Goal: Task Accomplishment & Management: Manage account settings

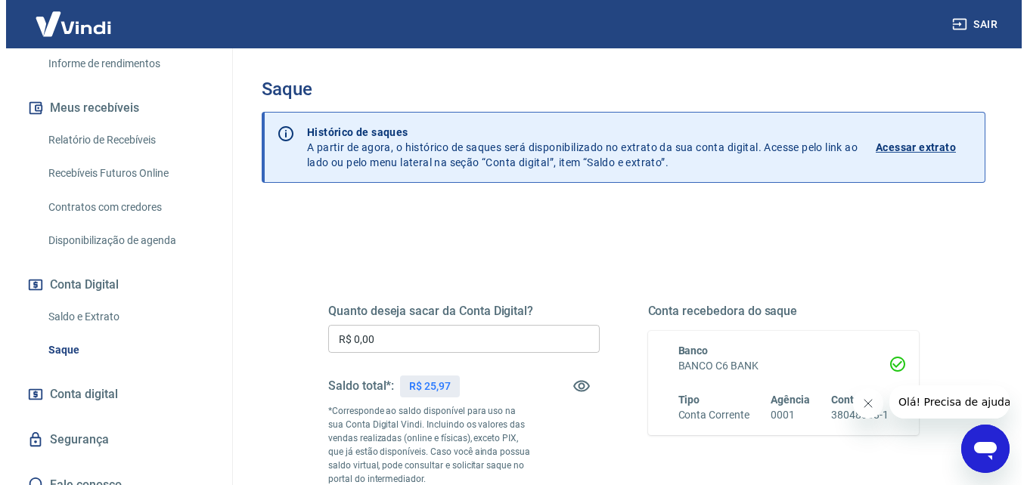
scroll to position [304, 0]
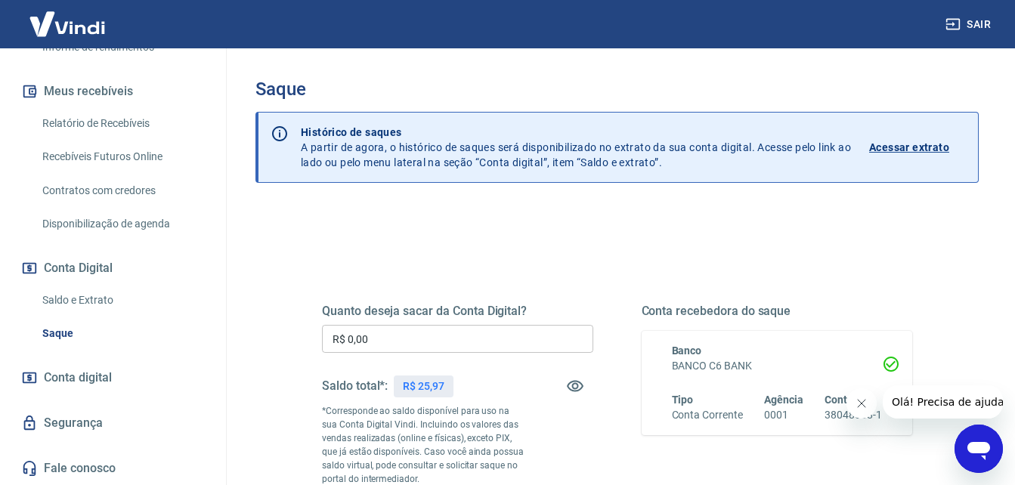
click at [142, 301] on link "Saldo e Extrato" at bounding box center [122, 300] width 172 height 31
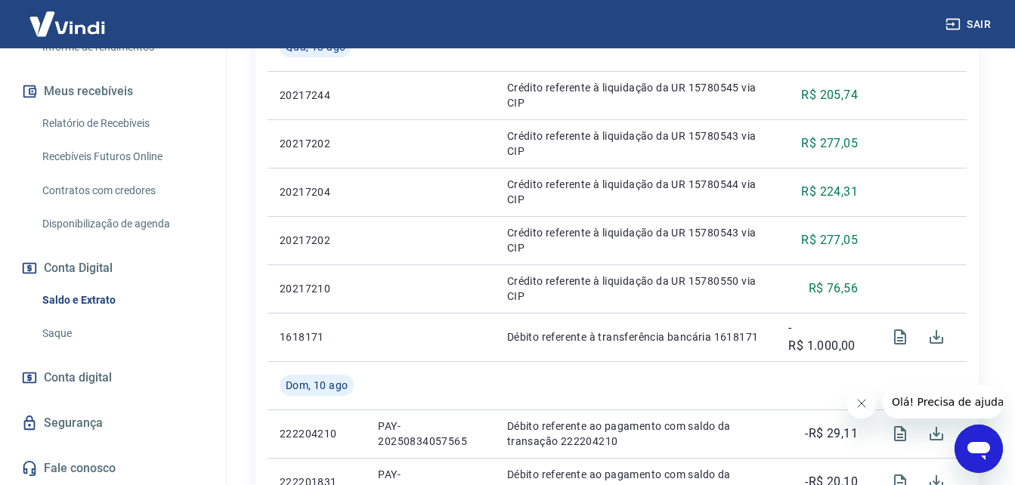
scroll to position [128, 0]
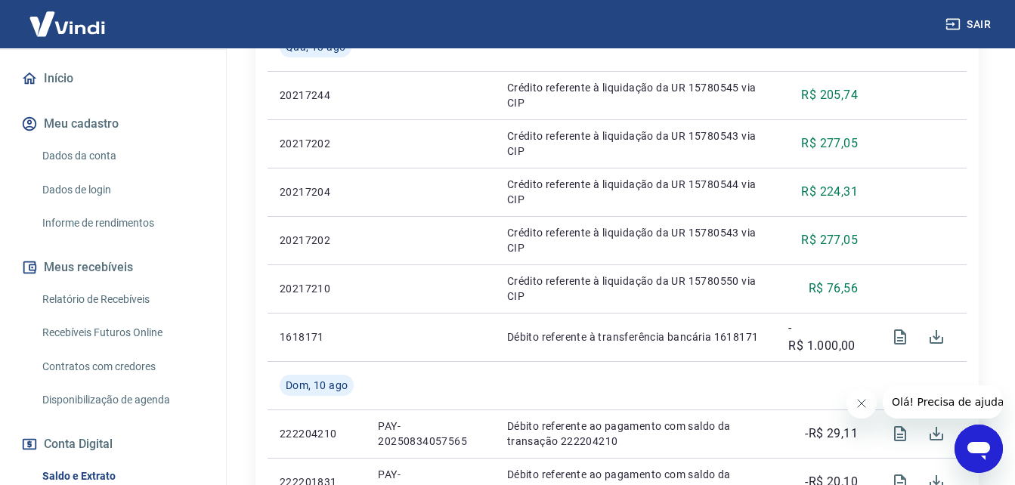
click at [169, 294] on link "Relatório de Recebíveis" at bounding box center [122, 299] width 172 height 31
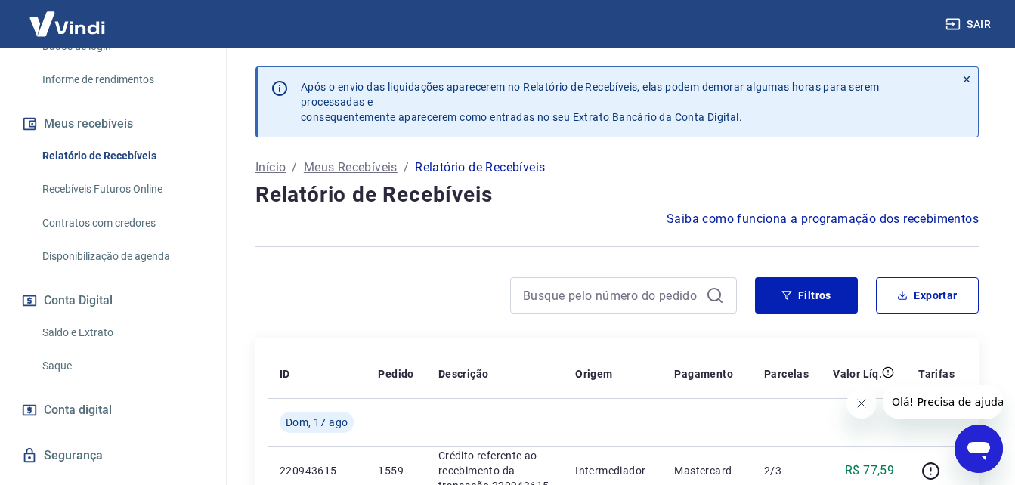
scroll to position [304, 0]
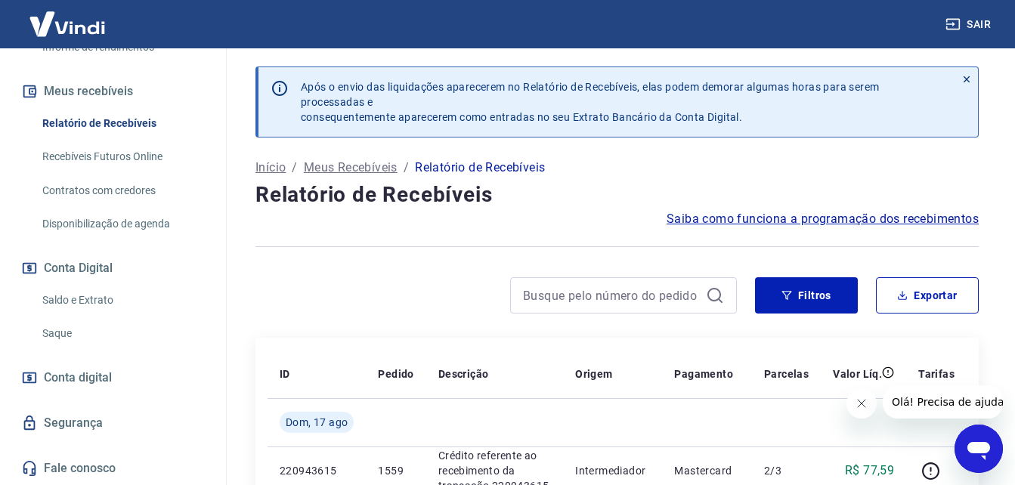
click at [116, 299] on link "Saldo e Extrato" at bounding box center [122, 300] width 172 height 31
